Goal: Task Accomplishment & Management: Manage account settings

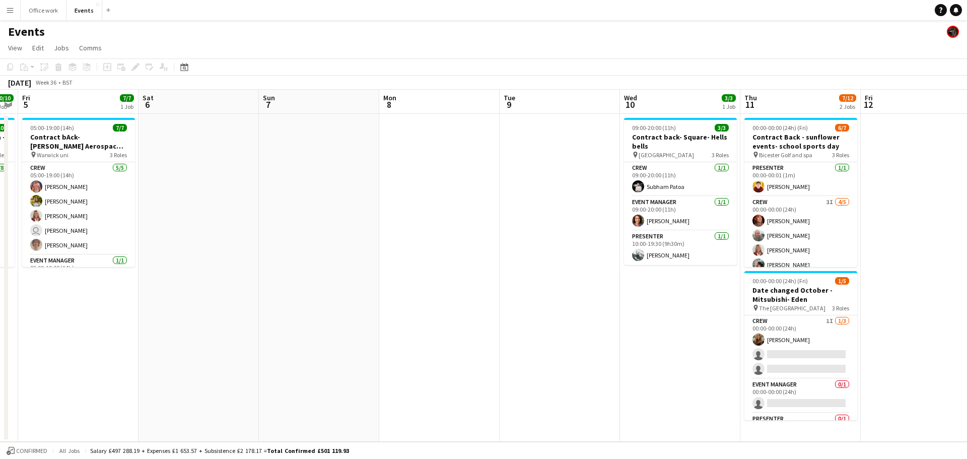
scroll to position [0, 464]
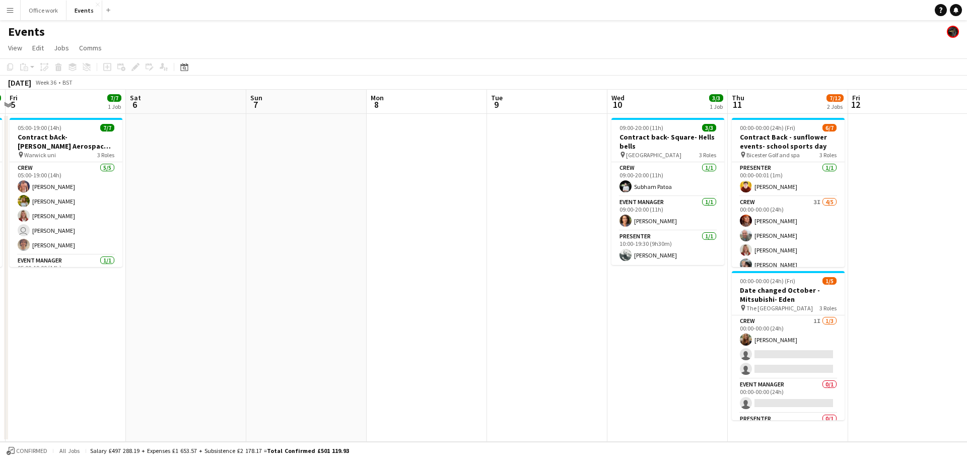
drag, startPoint x: 773, startPoint y: 119, endPoint x: 758, endPoint y: 117, distance: 15.2
click at [758, 117] on app-calendar-viewport "Mon 1 Tue 2 4/4 1 Job Wed 3 6/6 1 Job Thu 4 10/10 1 Job Fri 5 7/7 1 Job Sat 6 S…" at bounding box center [483, 266] width 967 height 352
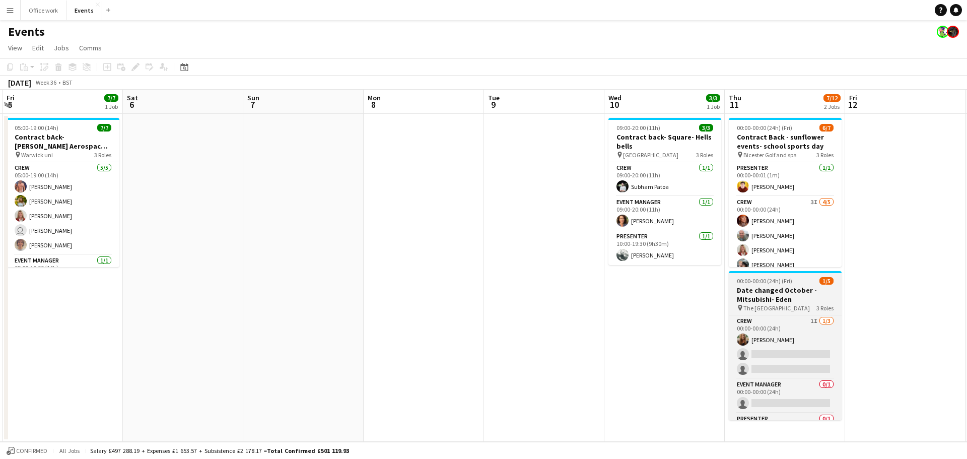
click at [814, 307] on div "pin The Queens hotel 3 Roles" at bounding box center [785, 308] width 113 height 8
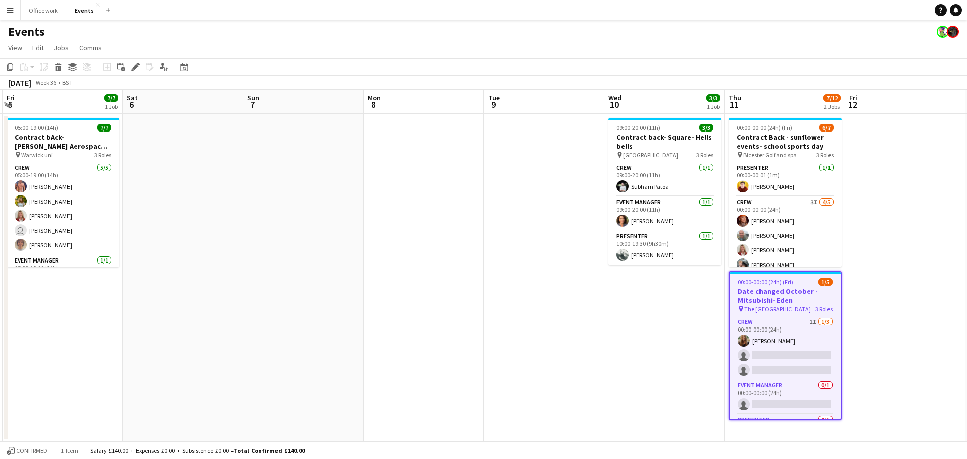
click at [703, 321] on app-date-cell "09:00-20:00 (11h) 3/3 Contract back- Square- Hells bells pin Hogarth hotel 3 Ro…" at bounding box center [664, 278] width 120 height 328
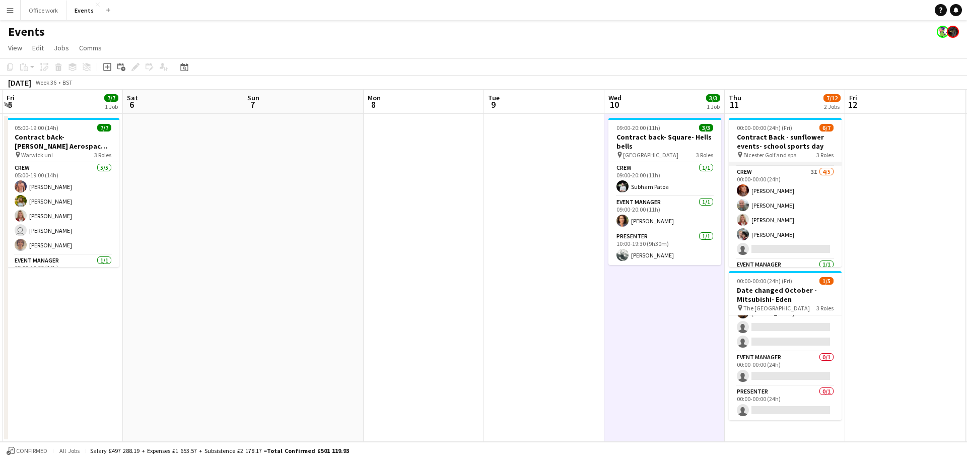
scroll to position [0, 0]
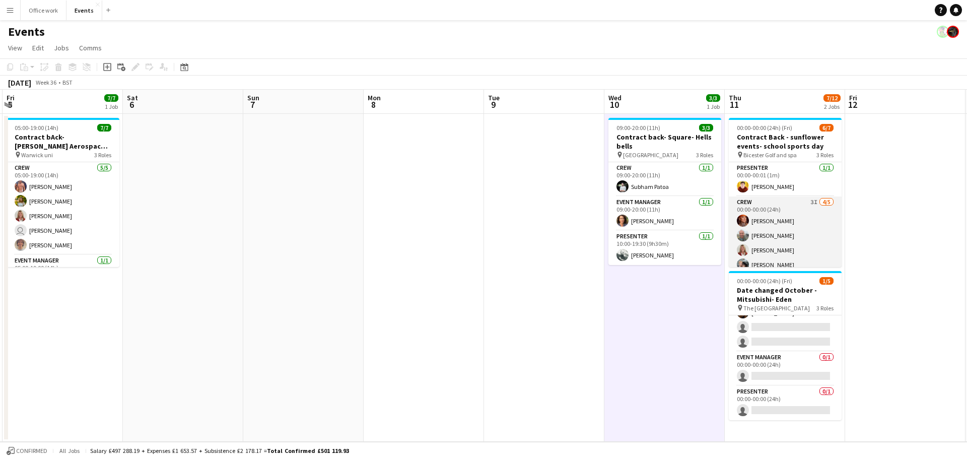
click at [776, 206] on app-card-role "Crew 3I [DATE] 00:00-00:00 (24h) [PERSON_NAME] [PERSON_NAME] [PERSON_NAME] [PER…" at bounding box center [785, 242] width 113 height 93
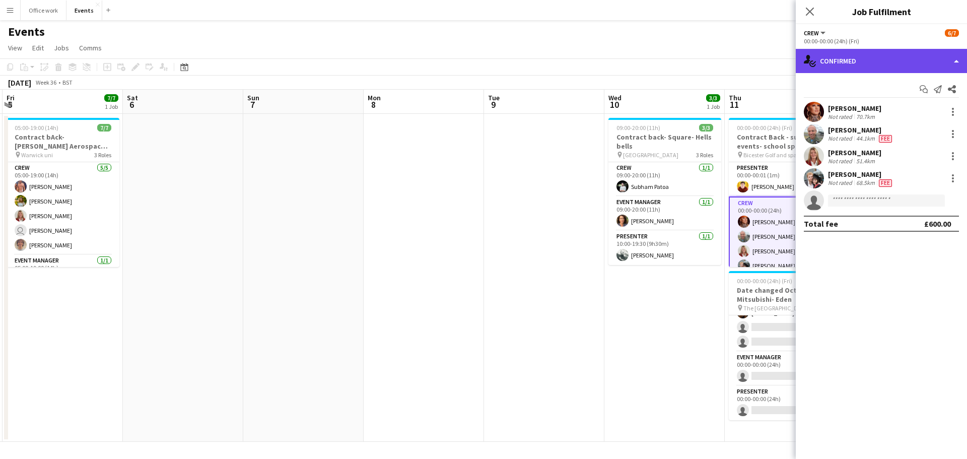
click at [870, 63] on div "single-neutral-actions-check-2 Confirmed" at bounding box center [881, 61] width 171 height 24
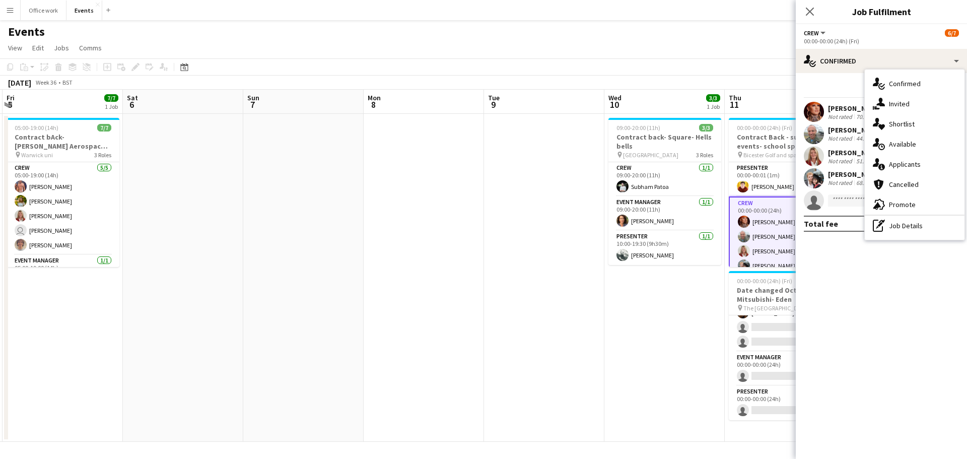
click at [649, 44] on app-page-menu "View Day view expanded Day view collapsed Month view Date picker Jump to [DATE]…" at bounding box center [483, 48] width 967 height 19
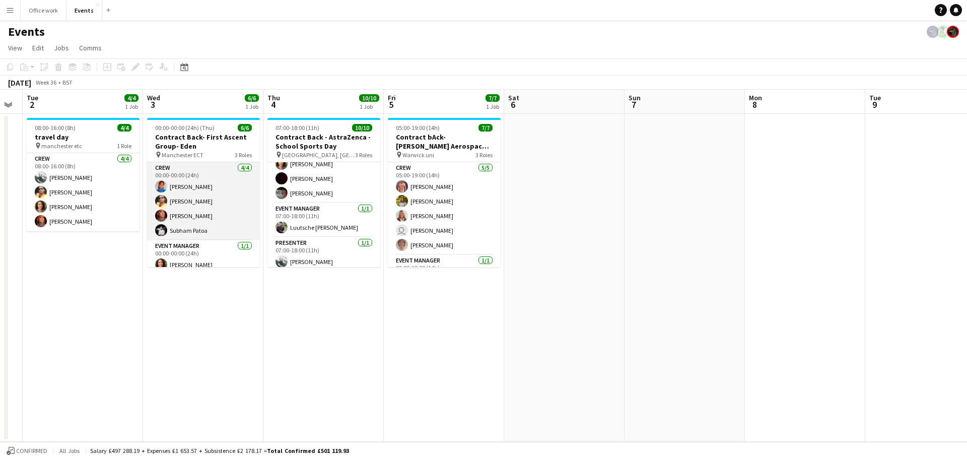
scroll to position [1, 0]
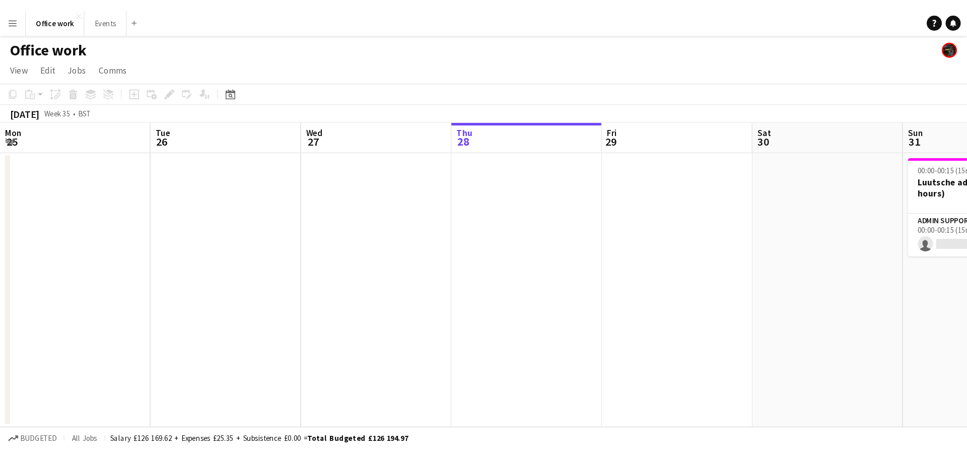
scroll to position [0, 392]
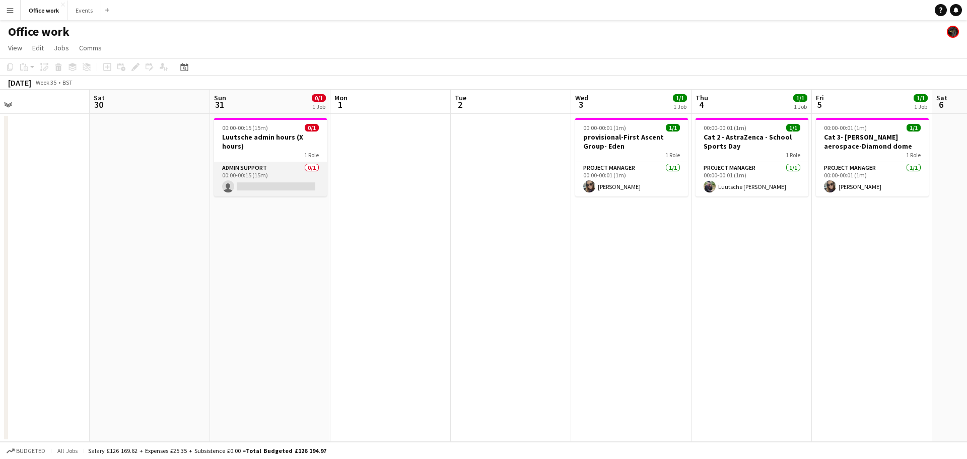
click at [251, 168] on app-card-role "Admin Support 0/1 00:00-00:15 (15m) single-neutral-actions" at bounding box center [270, 179] width 113 height 34
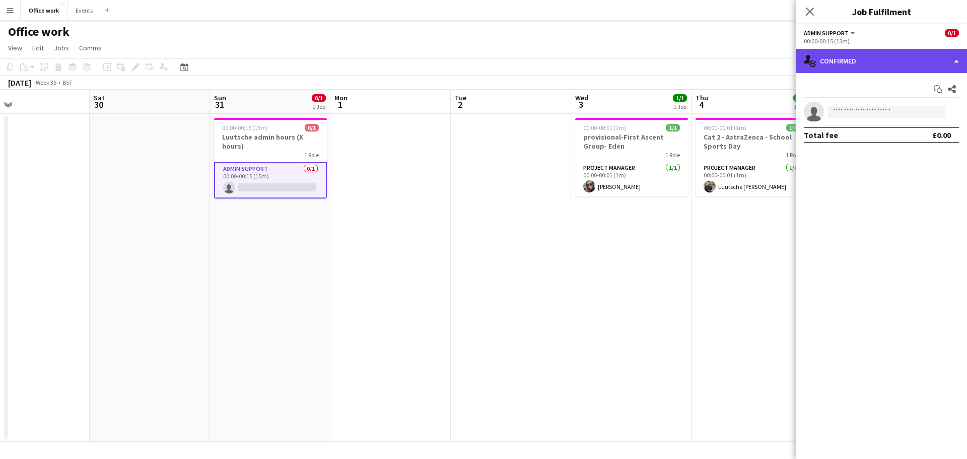
click at [773, 63] on div "single-neutral-actions-check-2 Confirmed" at bounding box center [881, 61] width 171 height 24
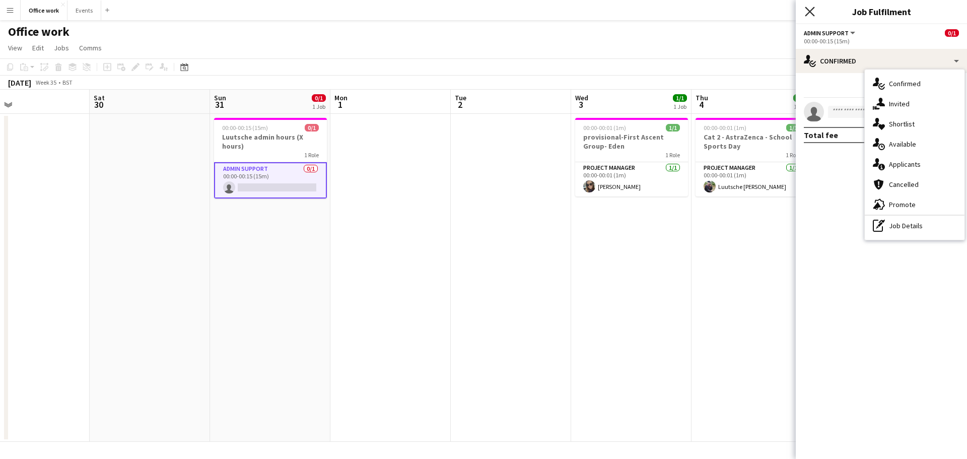
click at [773, 10] on icon "Close pop-in" at bounding box center [810, 12] width 10 height 10
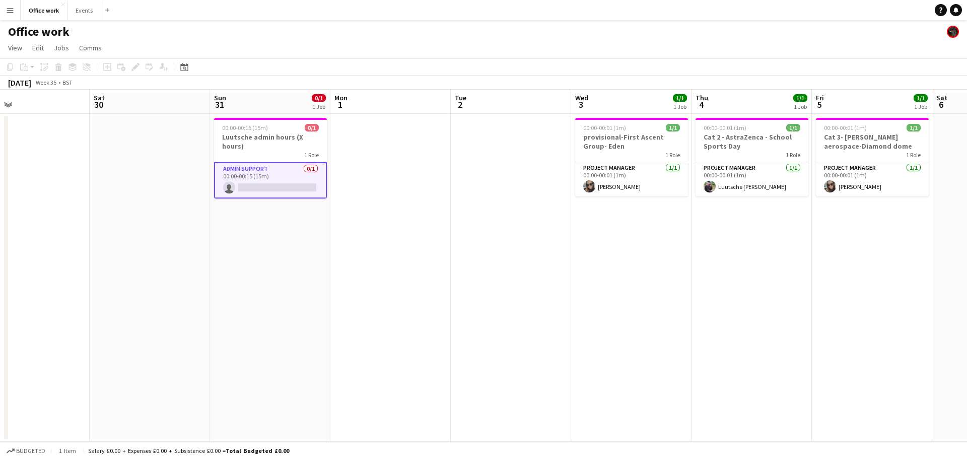
click at [462, 192] on app-date-cell at bounding box center [511, 278] width 120 height 328
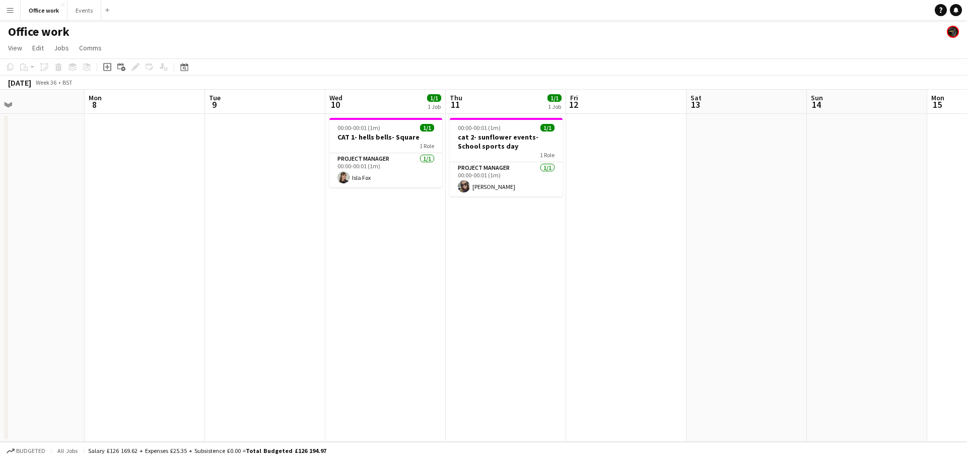
scroll to position [0, 227]
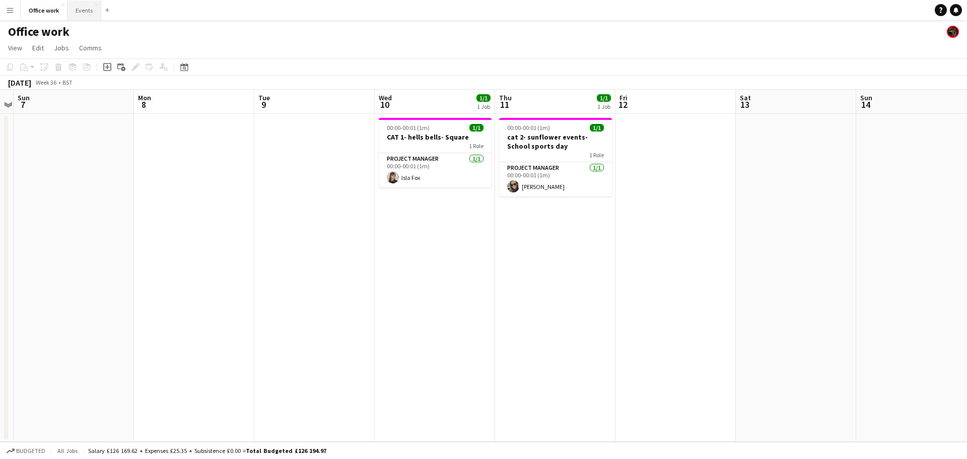
click at [73, 17] on button "Events Close" at bounding box center [84, 11] width 34 height 20
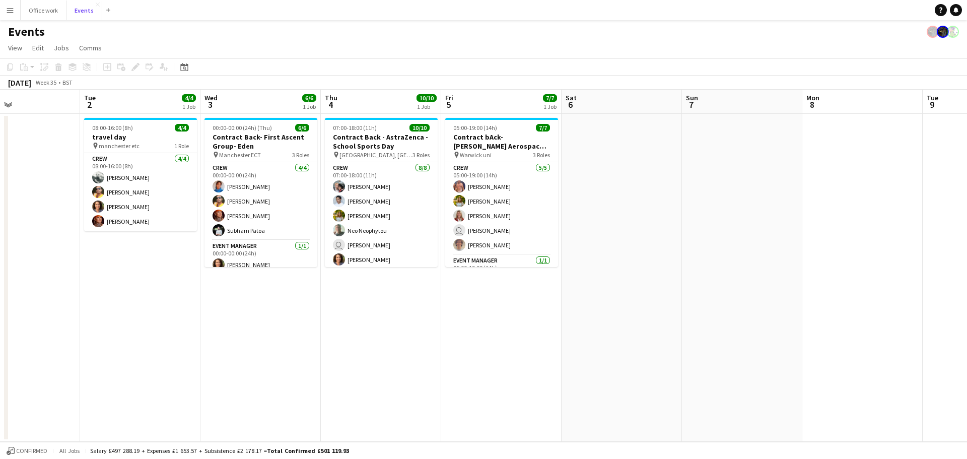
scroll to position [0, 290]
